Goal: Information Seeking & Learning: Learn about a topic

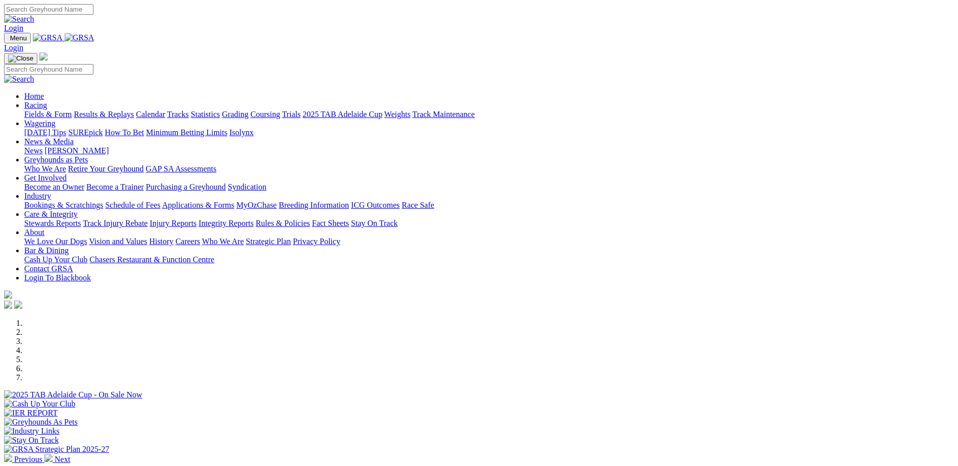
scroll to position [227, 0]
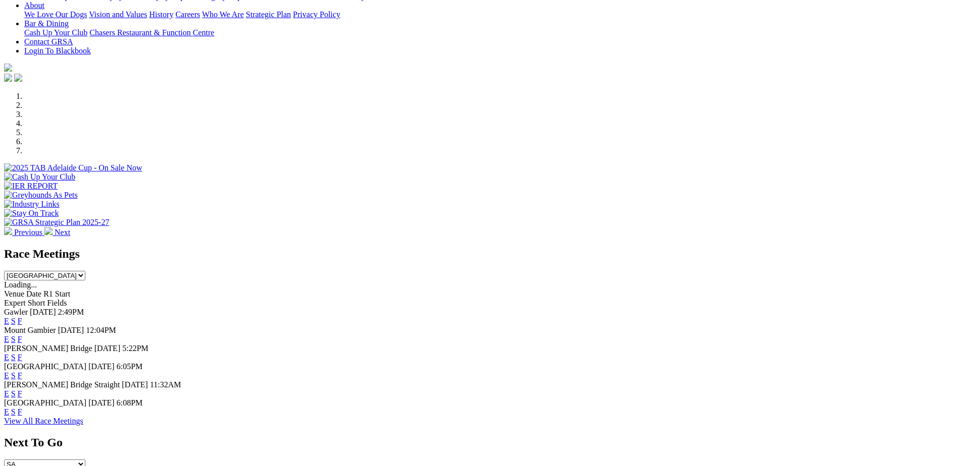
click at [22, 414] on link "F" at bounding box center [20, 412] width 5 height 9
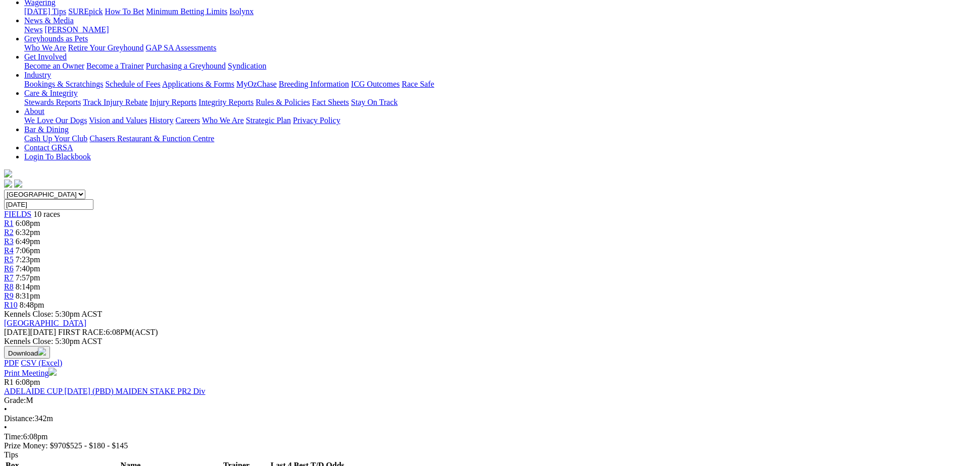
scroll to position [139, 0]
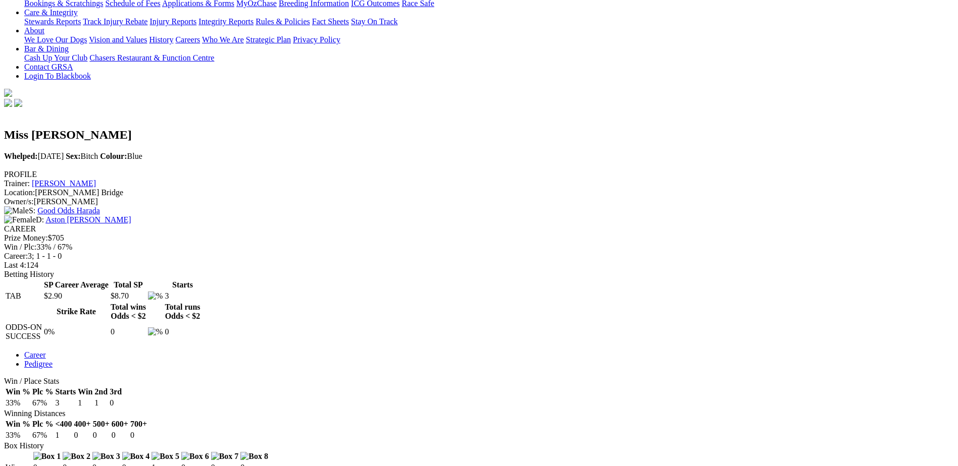
scroll to position [227, 0]
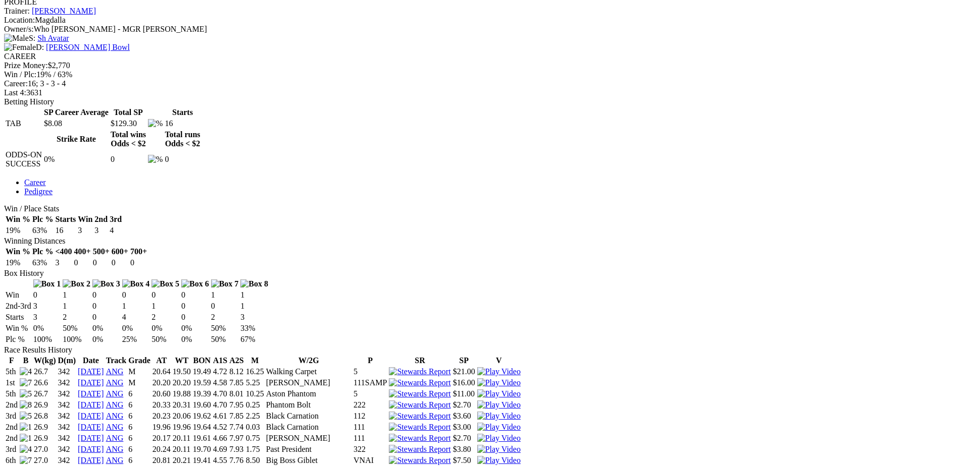
scroll to position [429, 0]
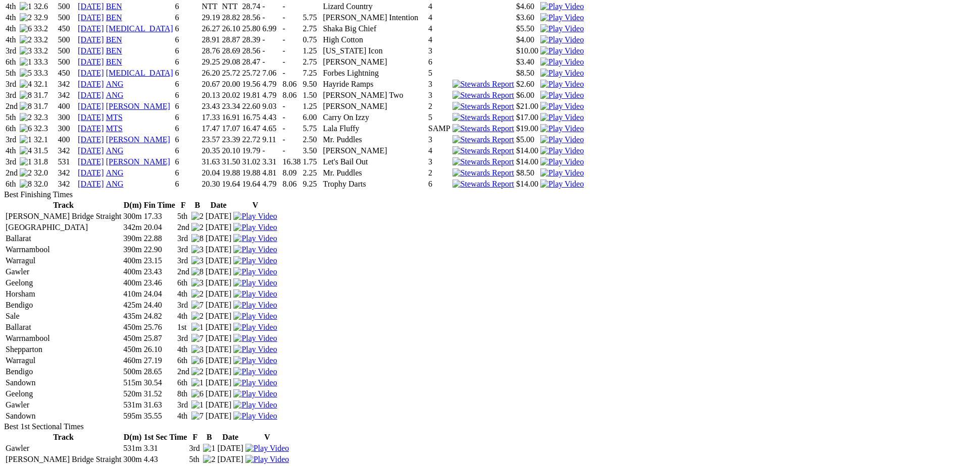
scroll to position [1287, 0]
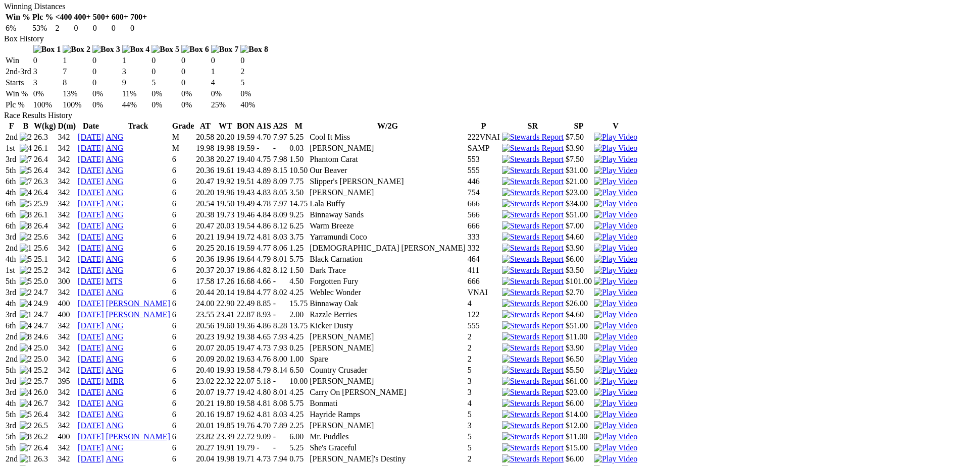
scroll to position [694, 0]
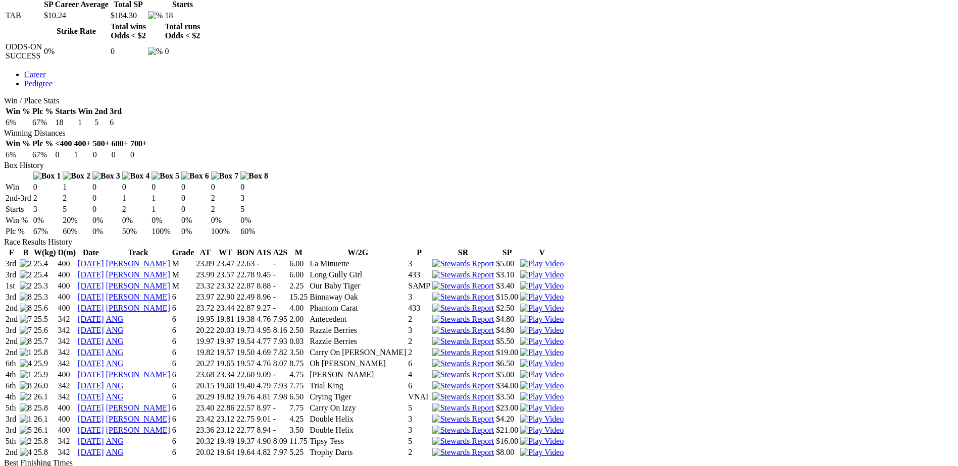
scroll to position [505, 0]
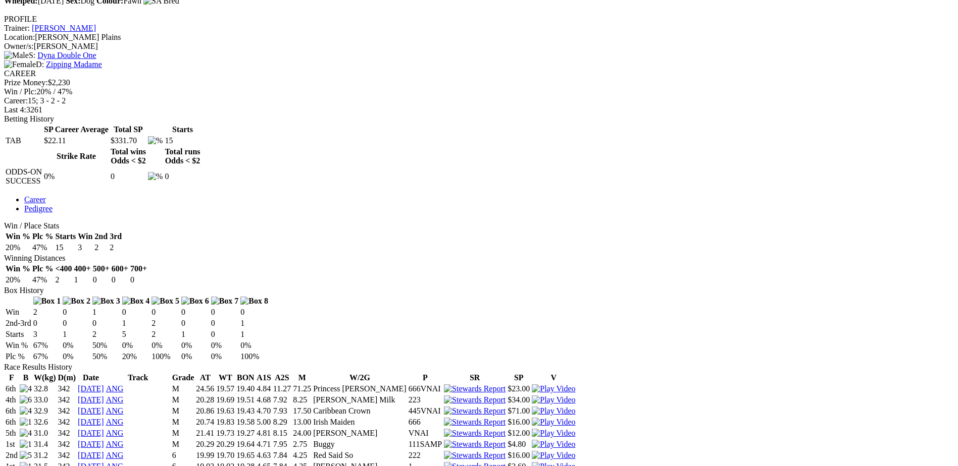
scroll to position [379, 0]
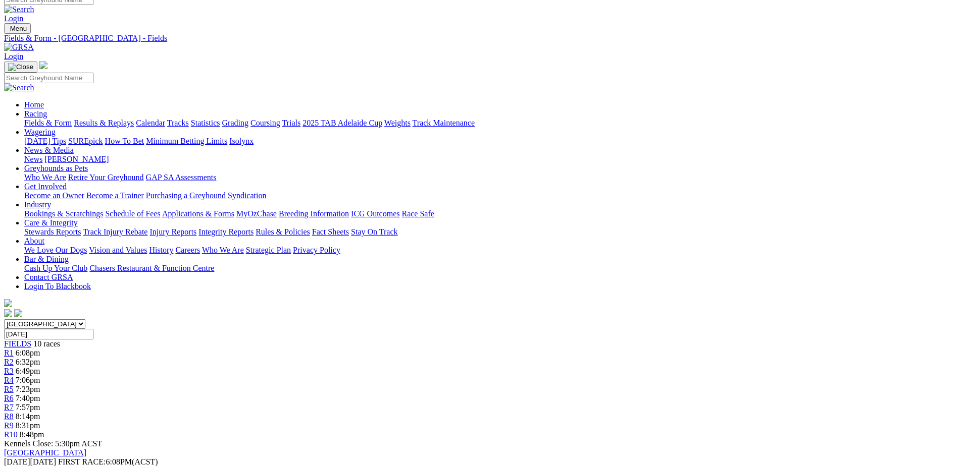
scroll to position [13, 0]
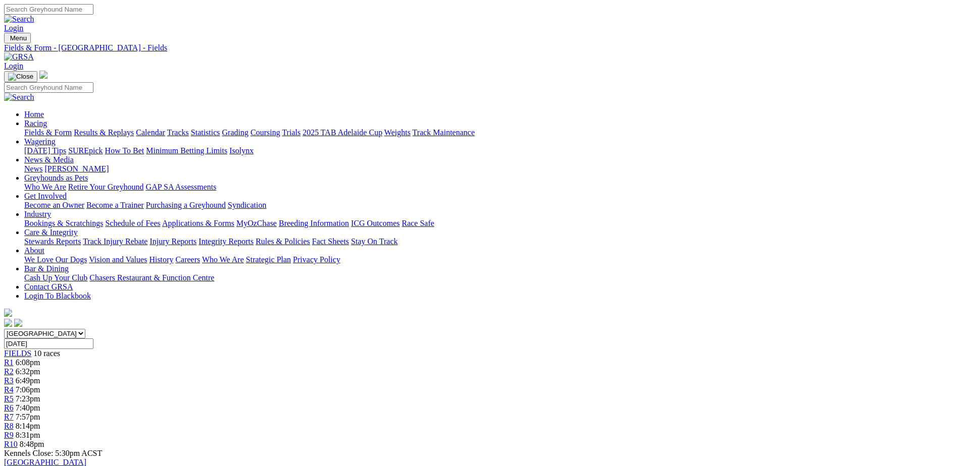
scroll to position [13, 0]
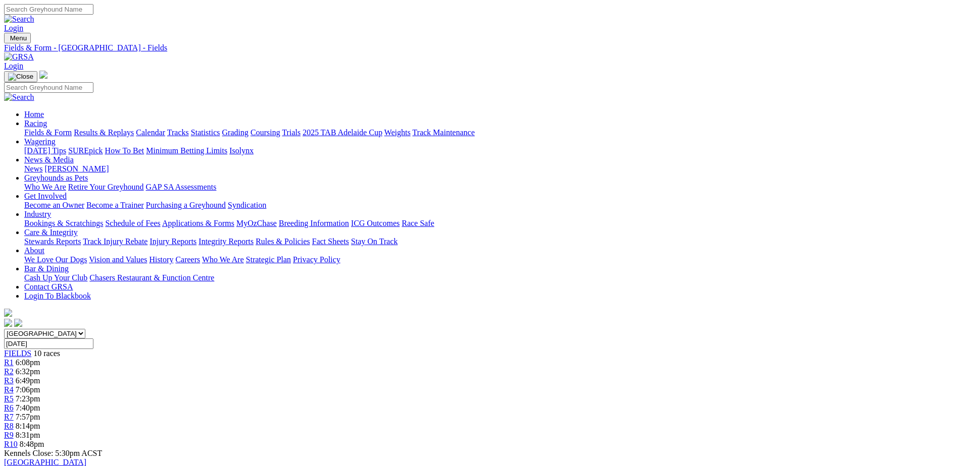
scroll to position [13, 0]
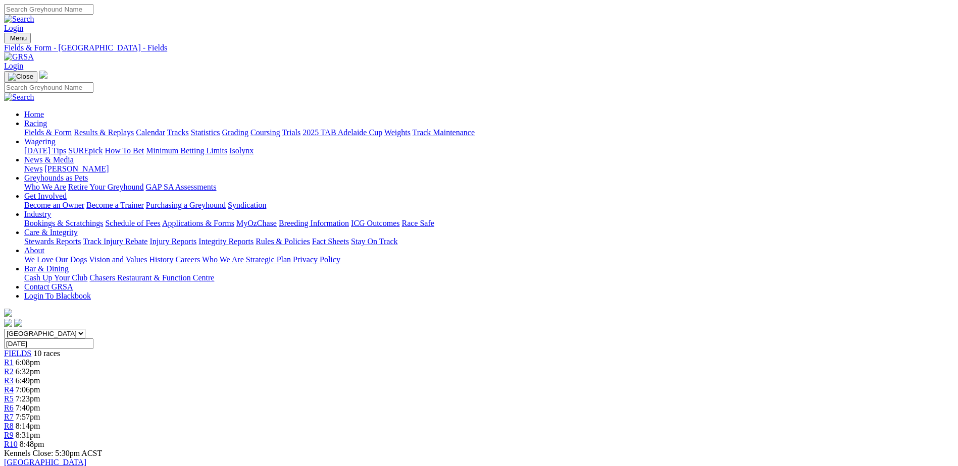
scroll to position [13, 0]
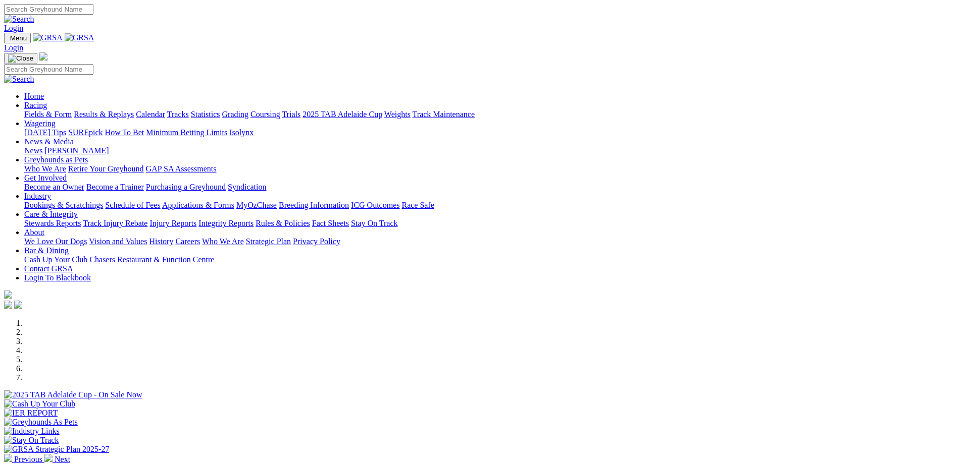
scroll to position [227, 0]
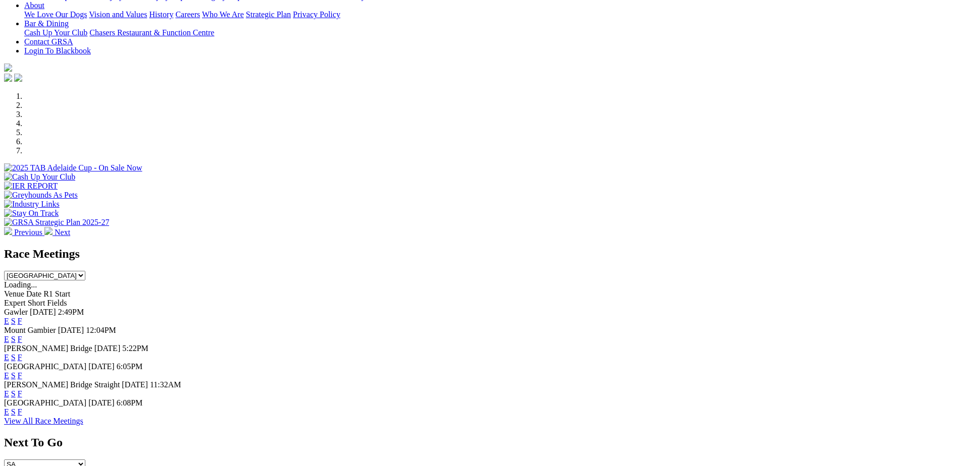
click at [22, 372] on link "F" at bounding box center [20, 376] width 5 height 9
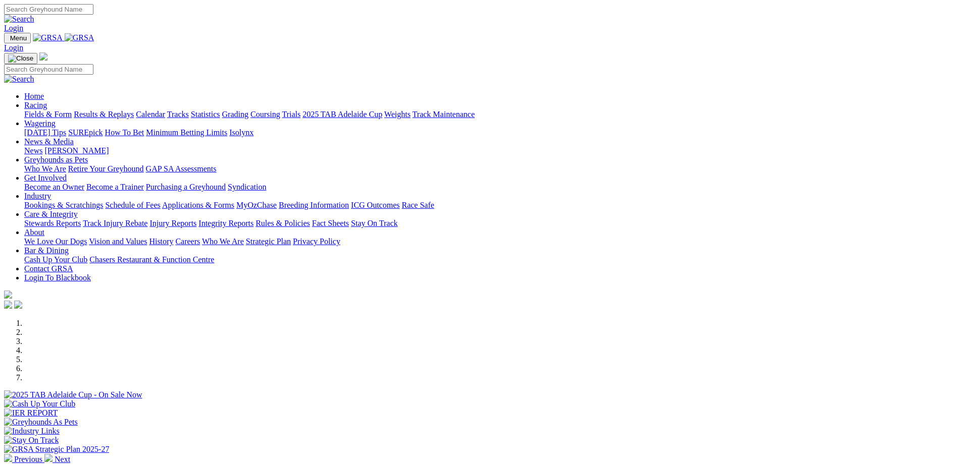
scroll to position [215, 0]
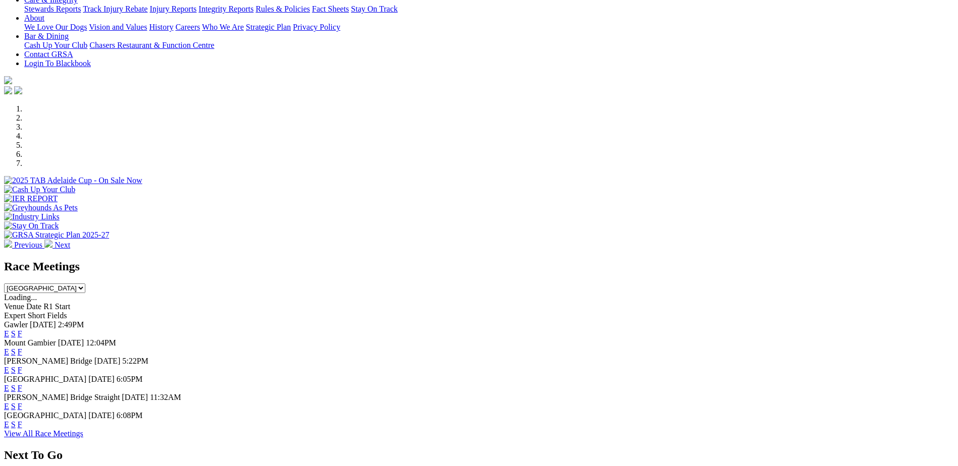
click at [16, 384] on link "S" at bounding box center [13, 388] width 5 height 9
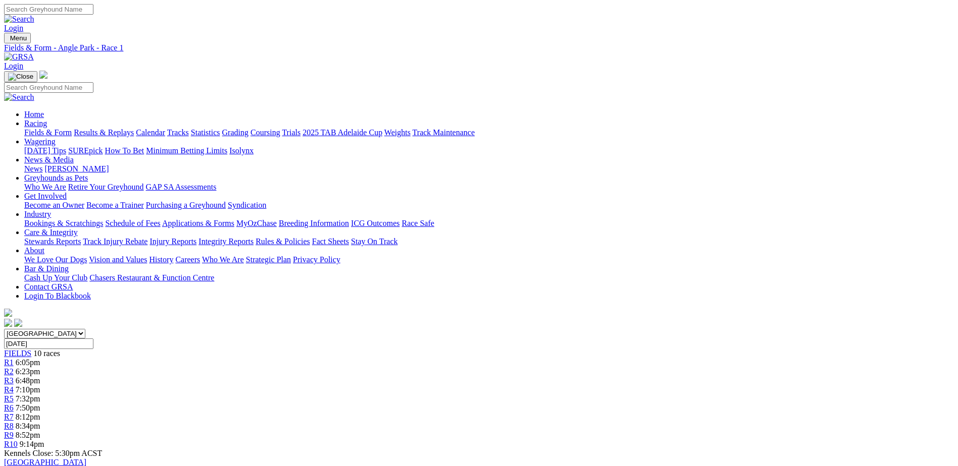
click at [40, 367] on span "6:23pm" at bounding box center [28, 371] width 25 height 9
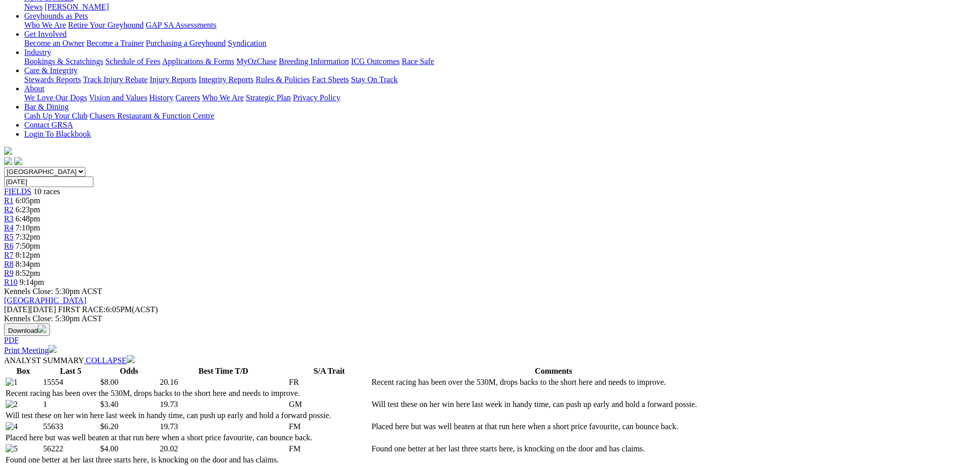
scroll to position [126, 0]
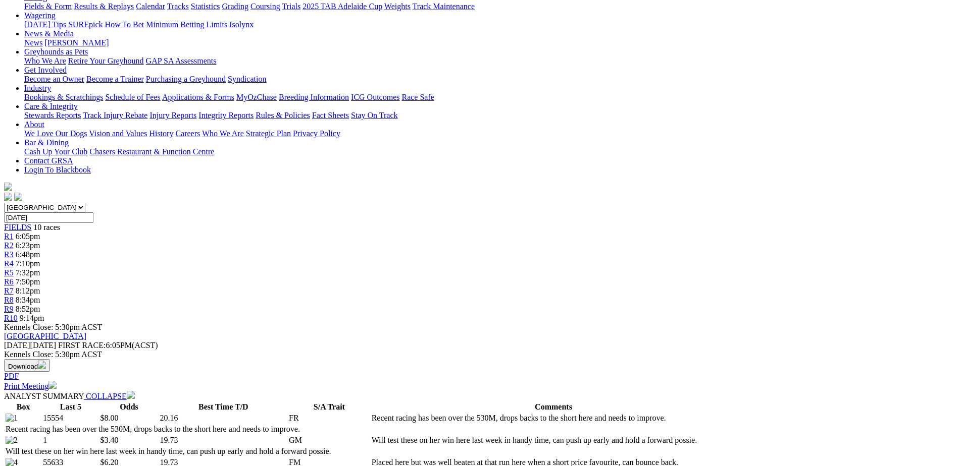
click at [423, 259] on div "R4 7:10pm" at bounding box center [478, 263] width 949 height 9
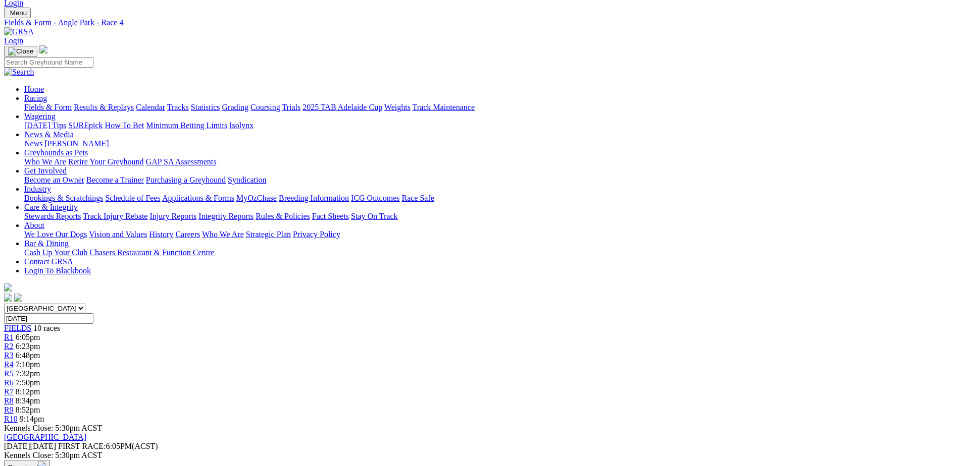
scroll to position [38, 0]
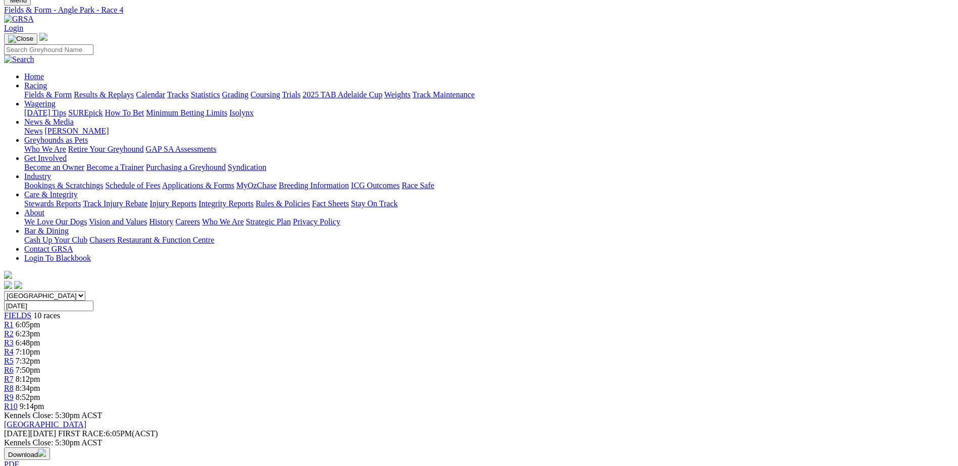
click at [14, 375] on span "R7" at bounding box center [9, 379] width 10 height 9
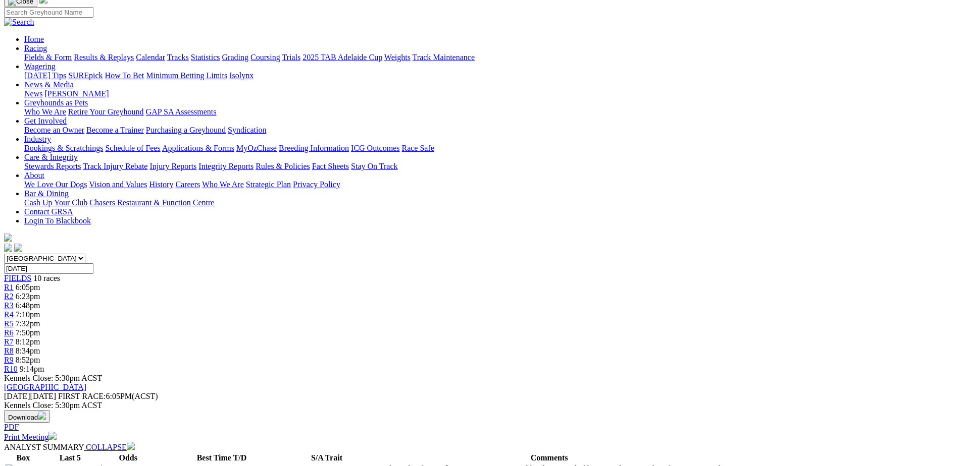
scroll to position [76, 0]
